Goal: Navigation & Orientation: Find specific page/section

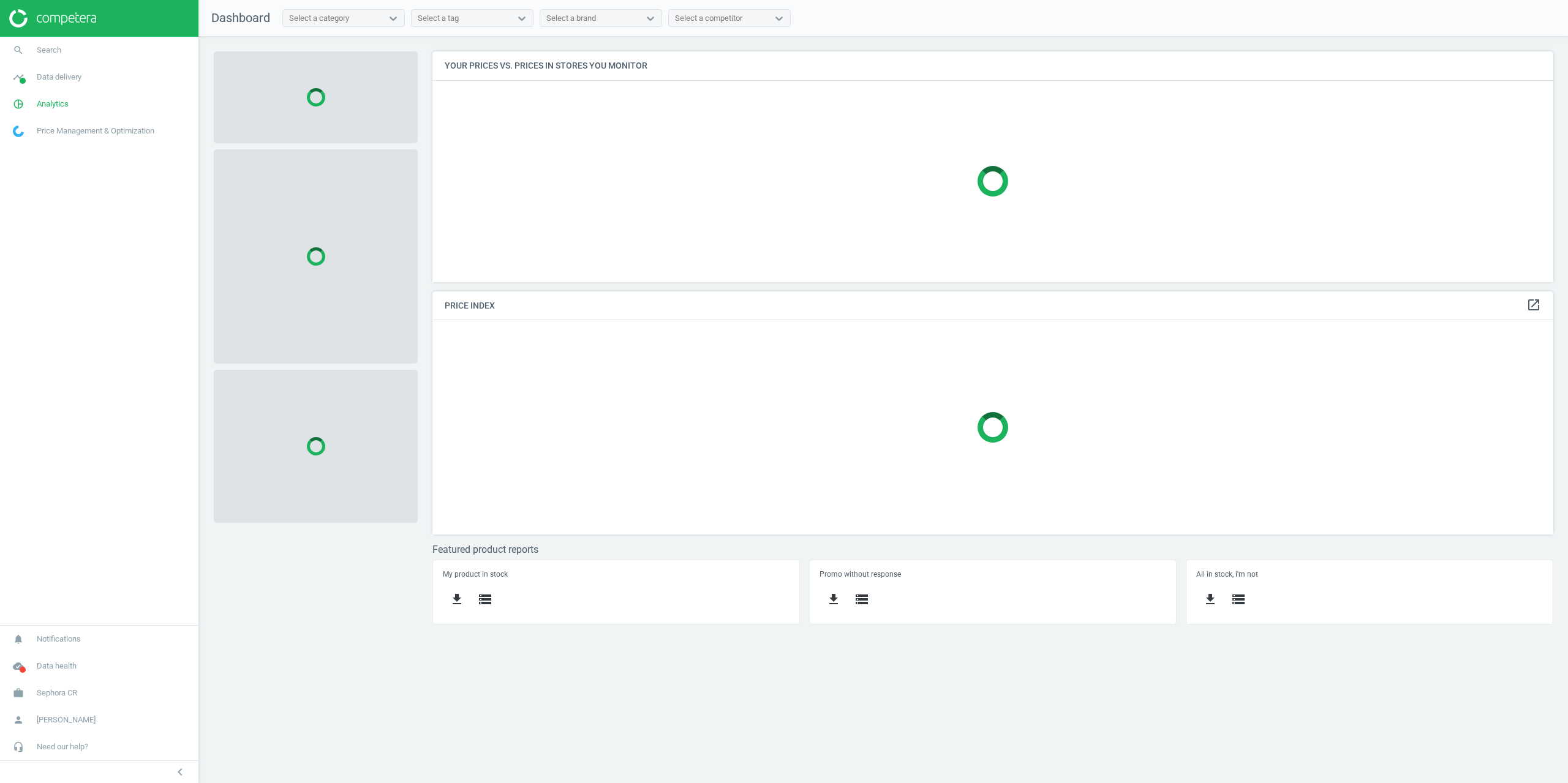
scroll to position [249, 1140]
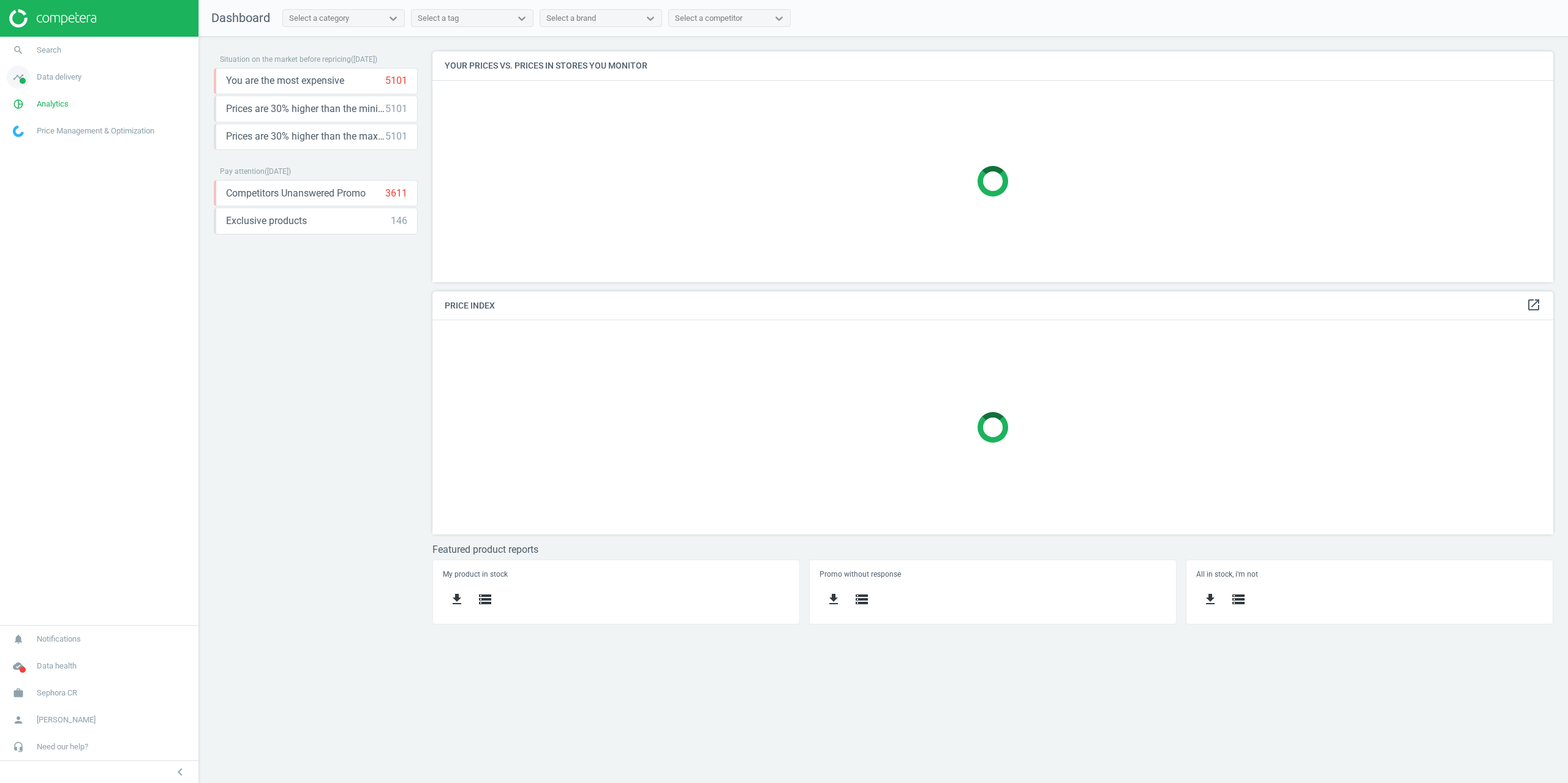
click at [63, 83] on link "timeline Data delivery" at bounding box center [99, 77] width 198 height 27
click at [38, 143] on span "Matches" at bounding box center [26, 140] width 27 height 10
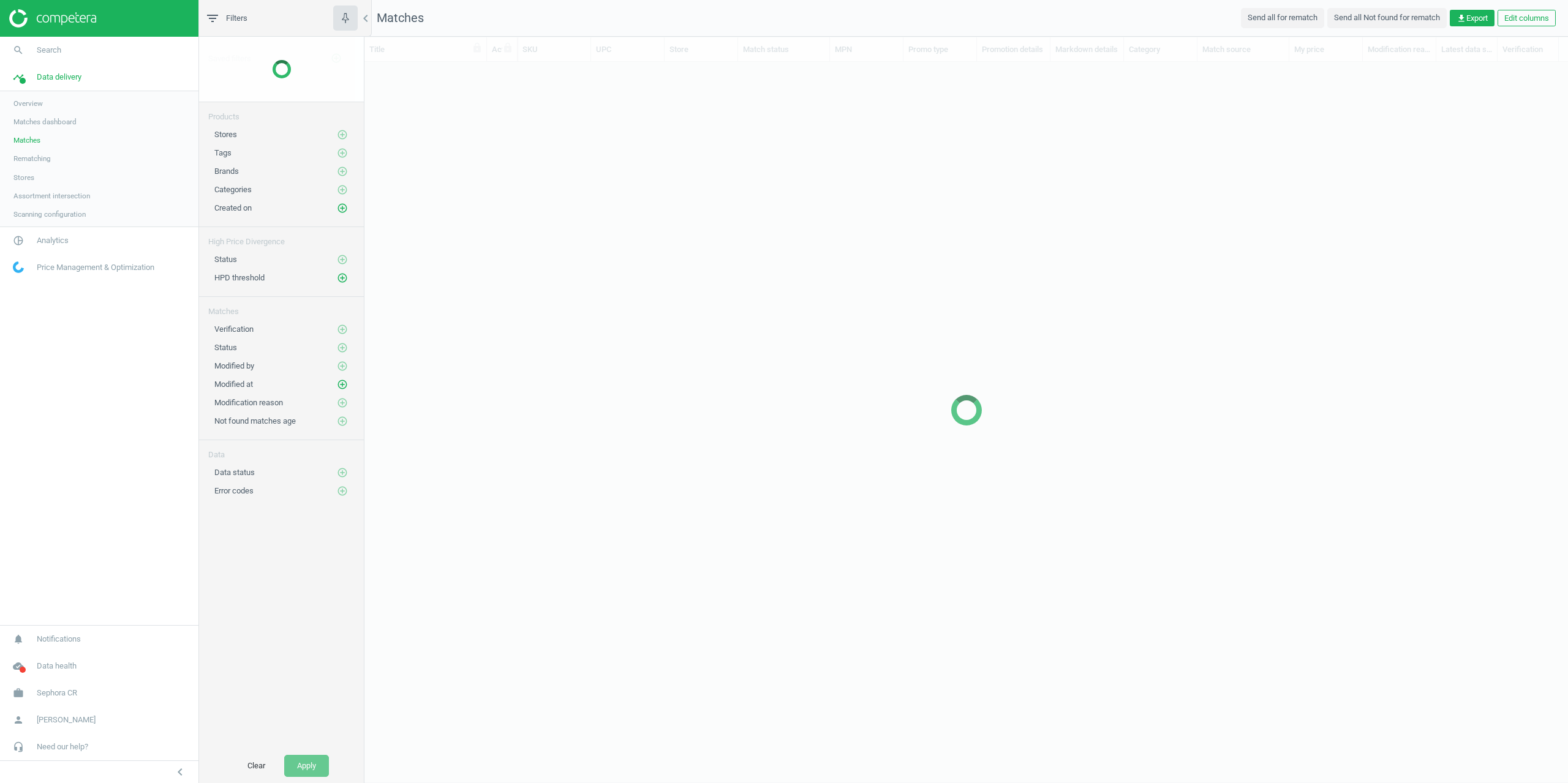
scroll to position [680, 1194]
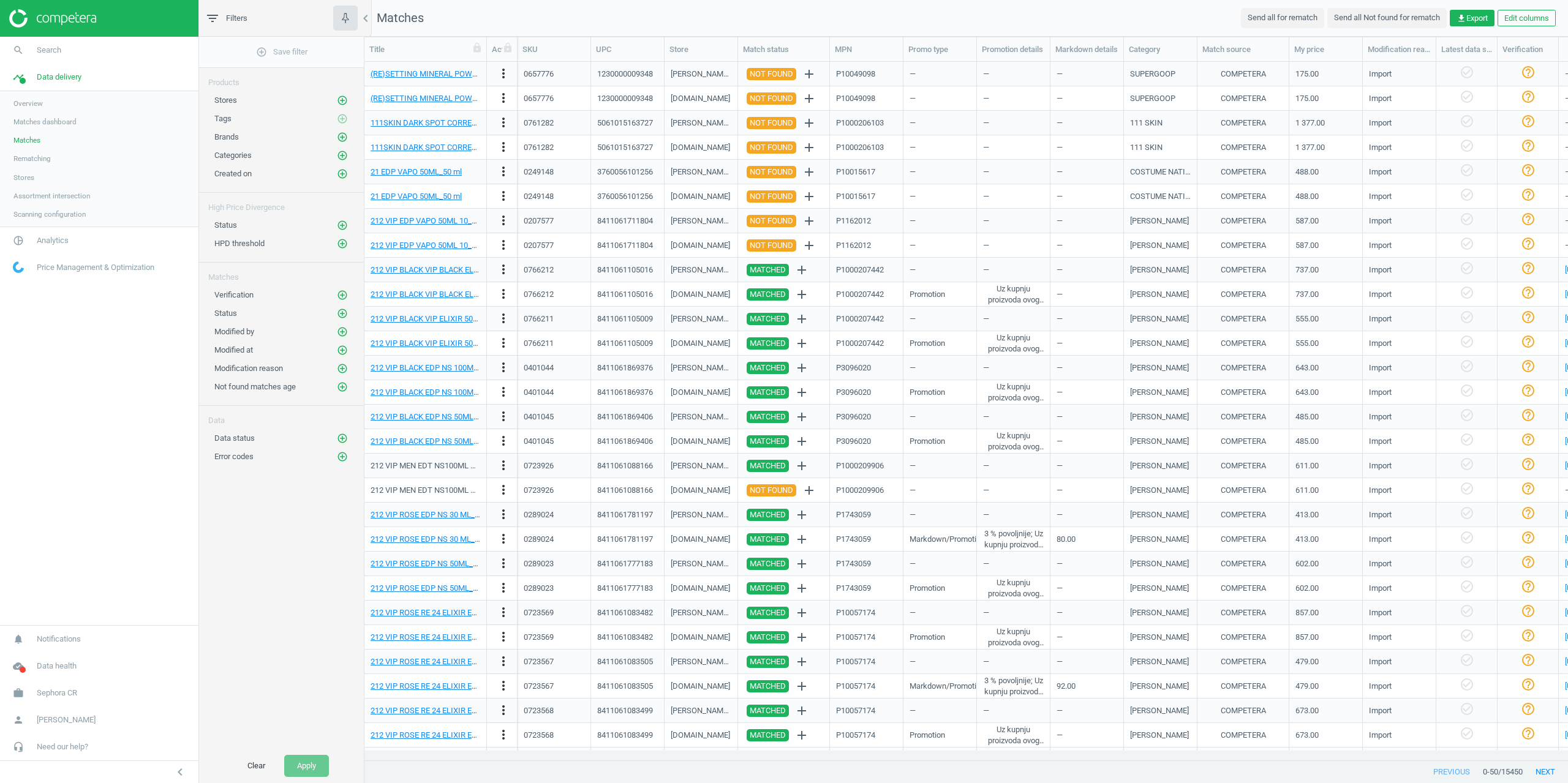
click at [38, 177] on link "Stores" at bounding box center [99, 177] width 198 height 18
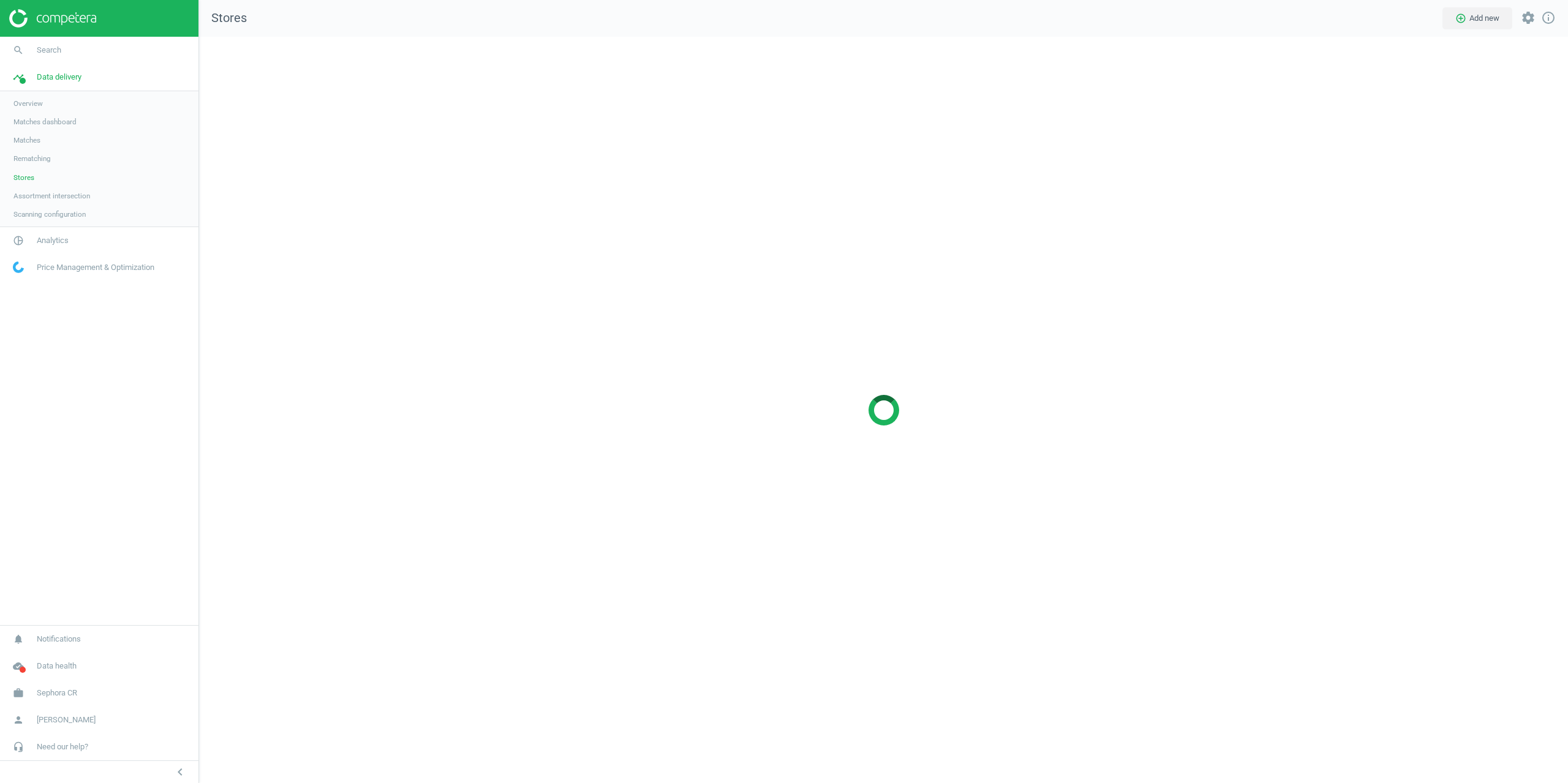
scroll to position [766, 1389]
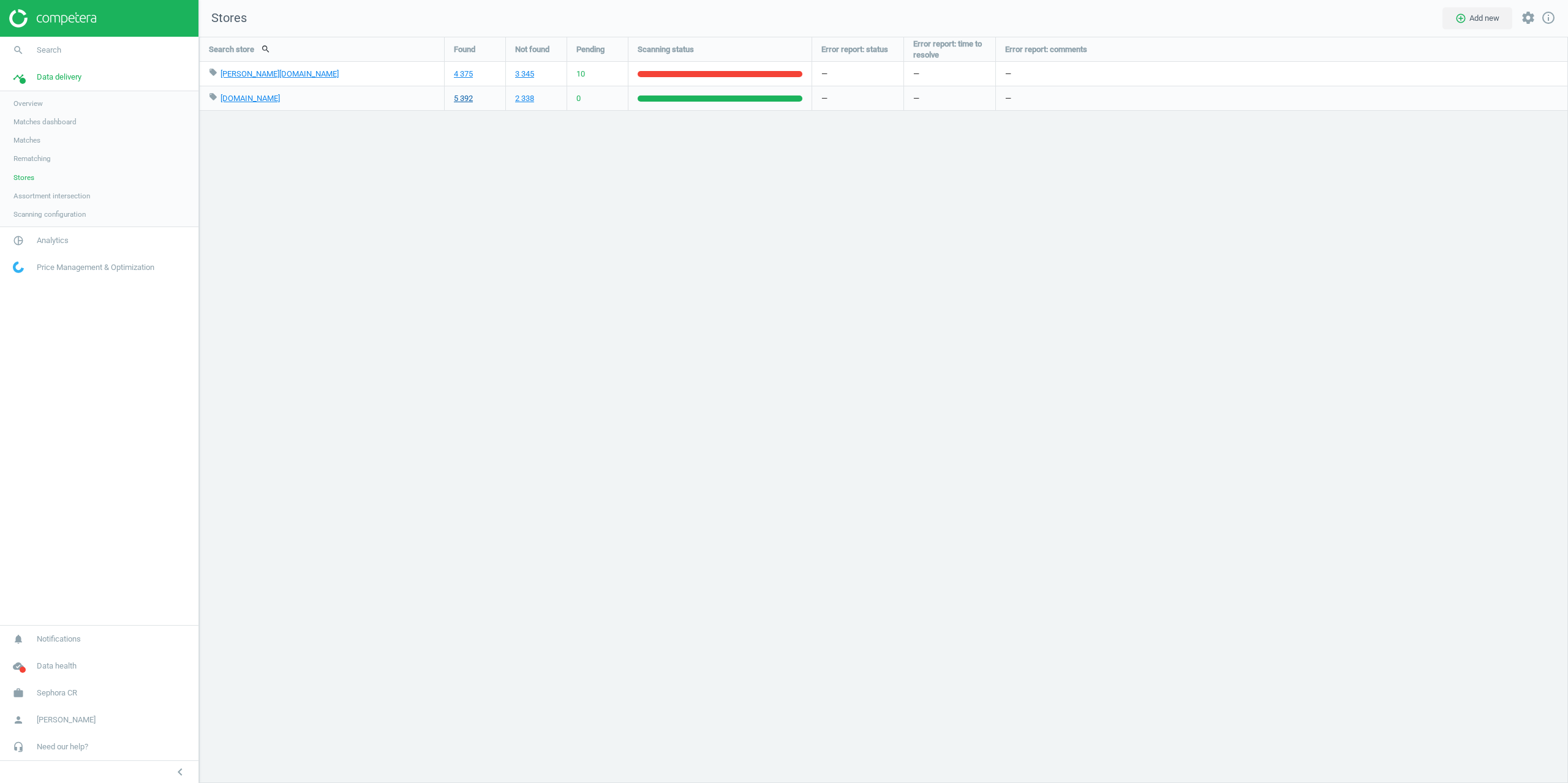
click at [461, 102] on link "5 392" at bounding box center [463, 99] width 19 height 11
drag, startPoint x: 259, startPoint y: 74, endPoint x: 222, endPoint y: 75, distance: 37.0
click at [222, 75] on div "local_offer douglas.hr edit delete" at bounding box center [321, 74] width 226 height 24
copy link "douglas.hr"
drag, startPoint x: 250, startPoint y: 102, endPoint x: 222, endPoint y: 103, distance: 28.0
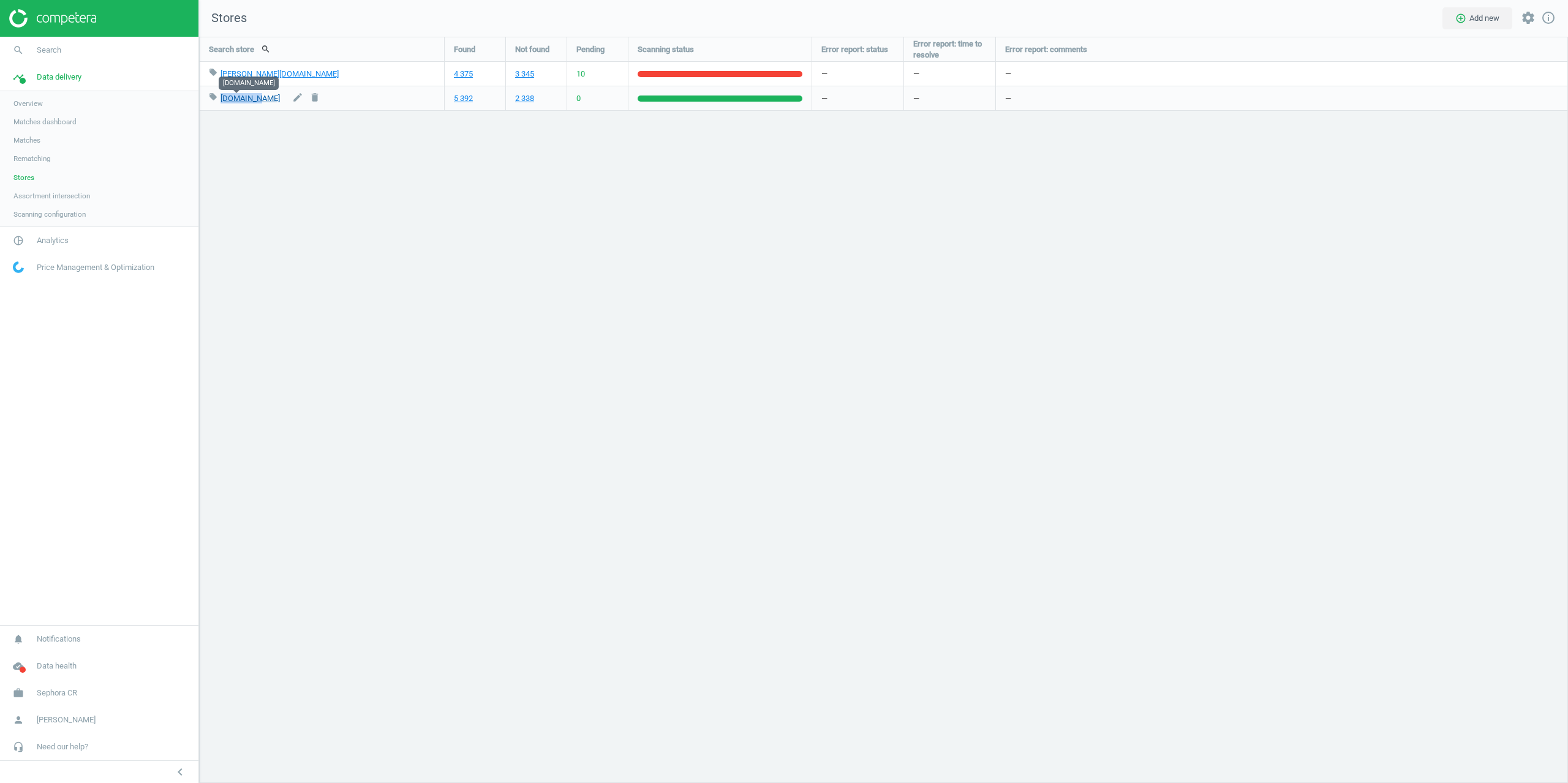
click at [222, 103] on div "local_offer notino.hr edit delete" at bounding box center [321, 98] width 226 height 24
copy link "[DOMAIN_NAME]"
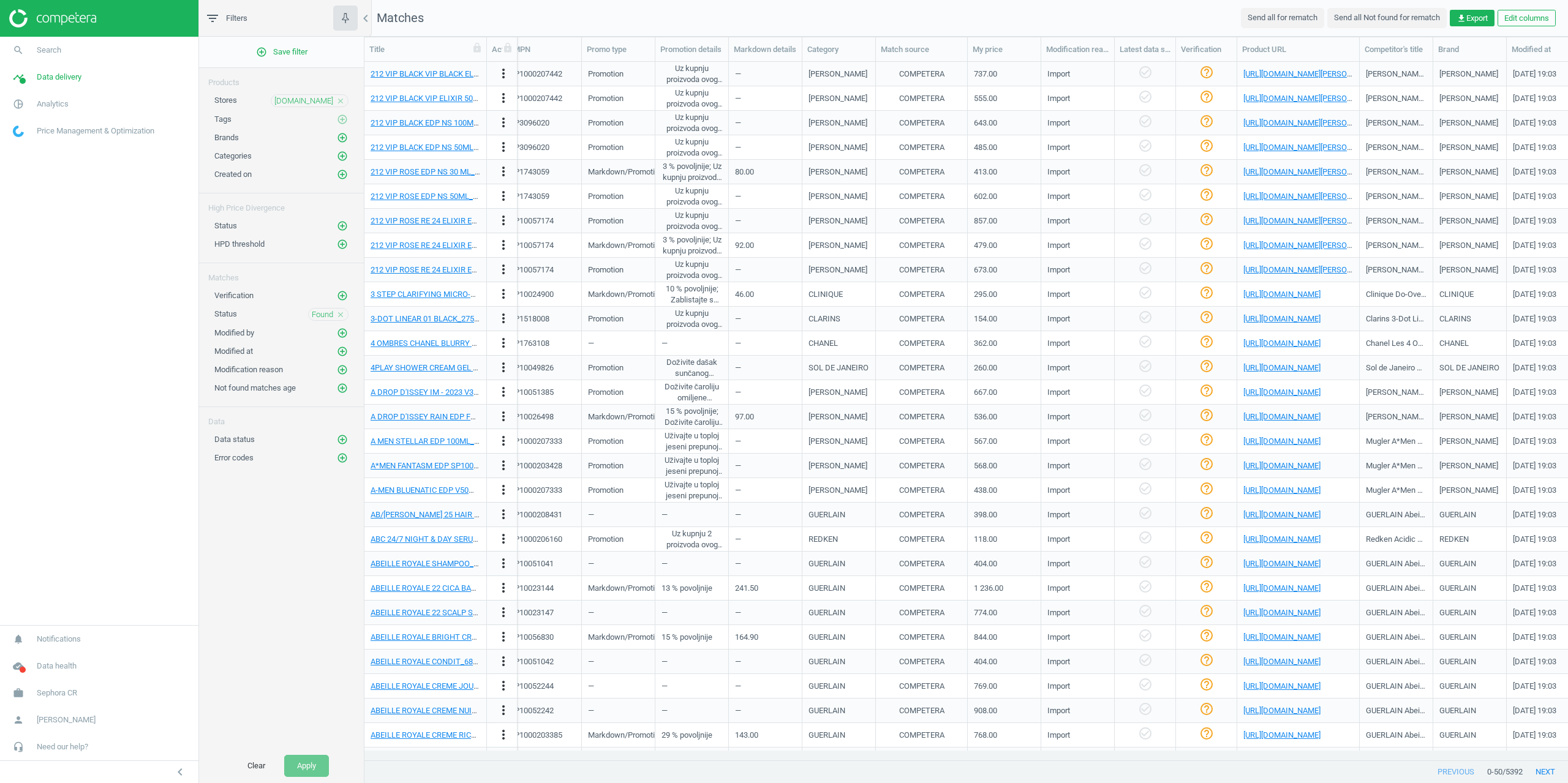
scroll to position [0, 675]
